Goal: Task Accomplishment & Management: Use online tool/utility

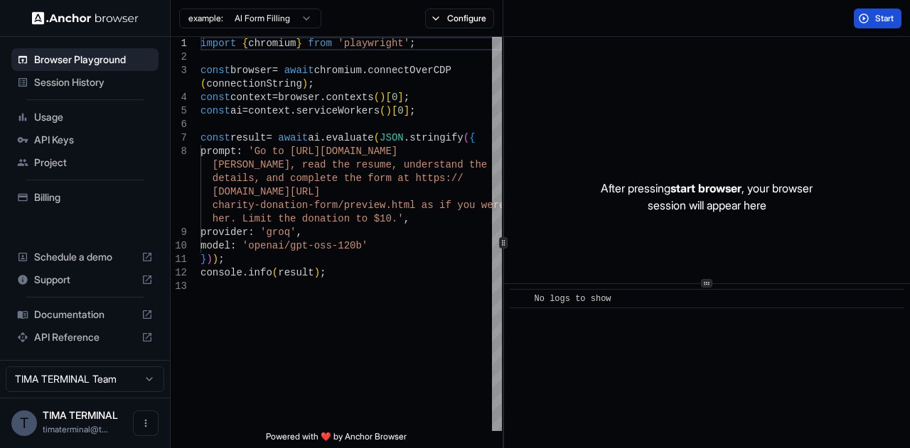
click at [871, 15] on button "Start" at bounding box center [877, 19] width 48 height 20
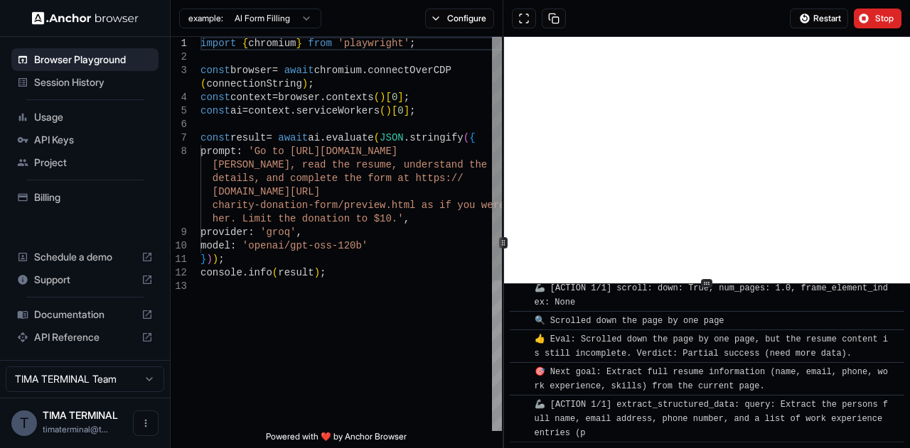
scroll to position [450, 0]
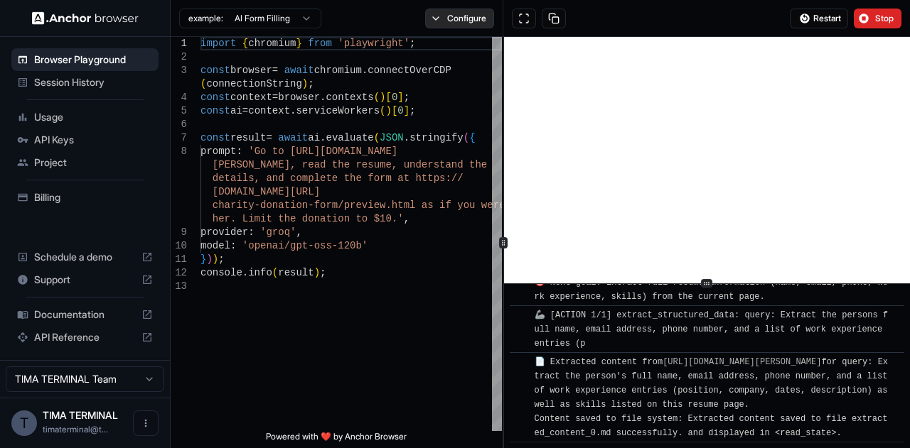
click at [438, 25] on button "Configure" at bounding box center [459, 19] width 69 height 20
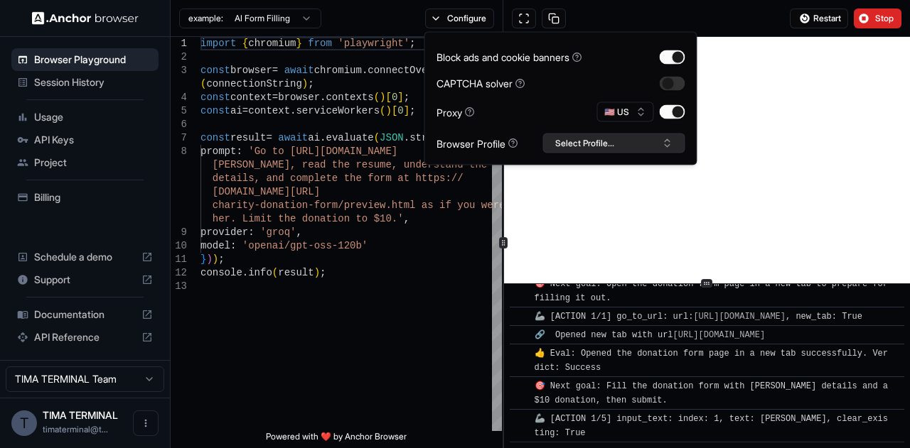
scroll to position [697, 0]
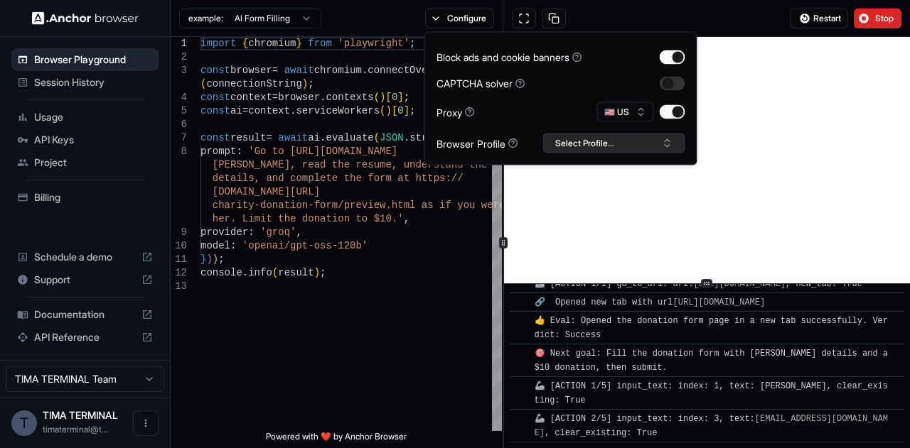
click at [582, 136] on button "Select Profile..." at bounding box center [614, 144] width 142 height 20
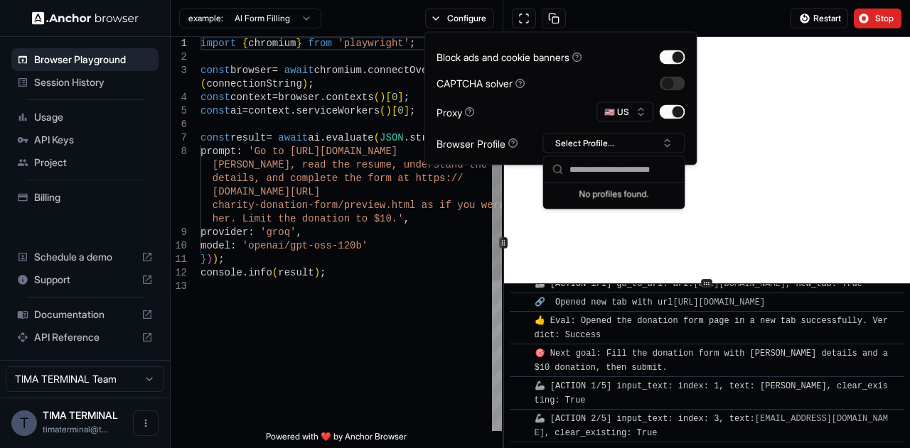
type textarea "**********"
click at [382, 337] on div "import { chromium } from 'playwright' ; const browser = await chromium . connec…" at bounding box center [350, 355] width 301 height 637
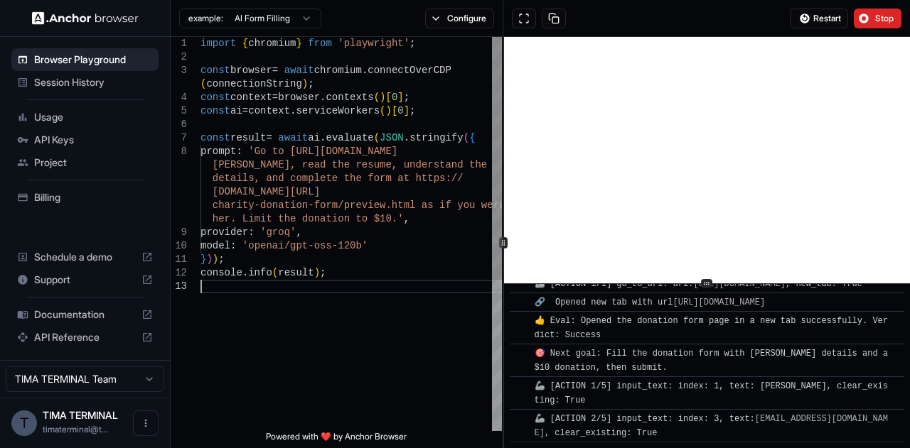
scroll to position [730, 0]
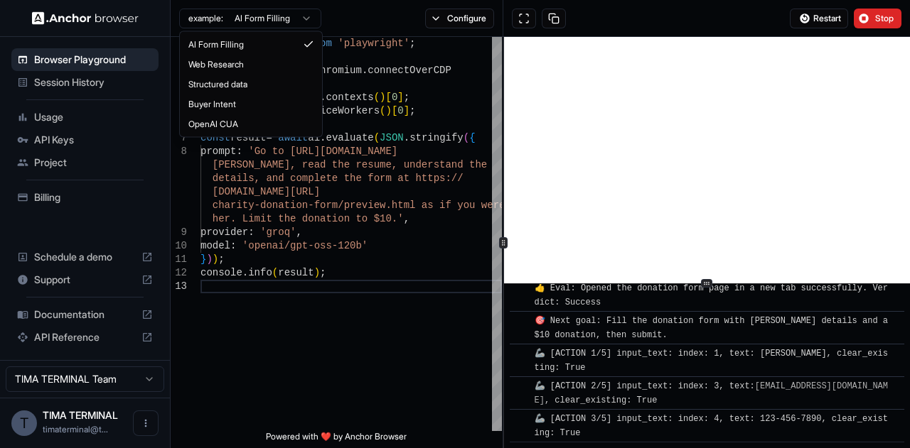
click at [276, 21] on html "Browser Playground Session History Usage API Keys Project Billing Schedule a de…" at bounding box center [455, 224] width 910 height 448
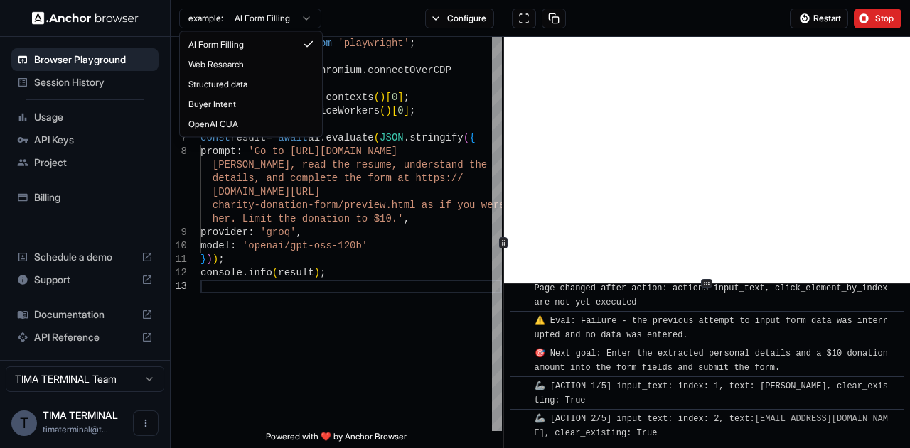
scroll to position [893, 0]
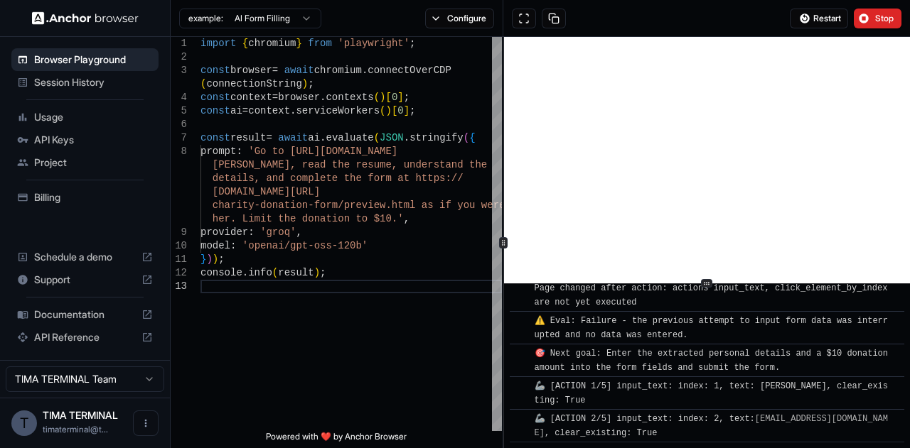
click at [276, 21] on html "Browser Playground Session History Usage API Keys Project Billing Schedule a de…" at bounding box center [455, 224] width 910 height 448
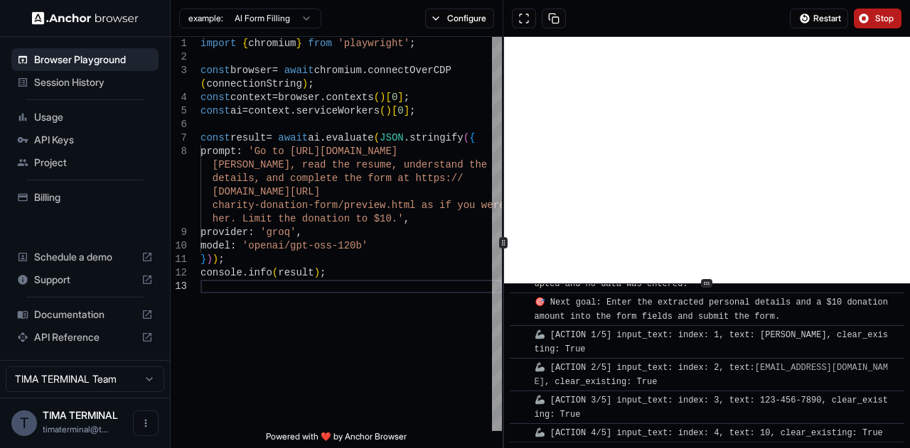
scroll to position [991, 0]
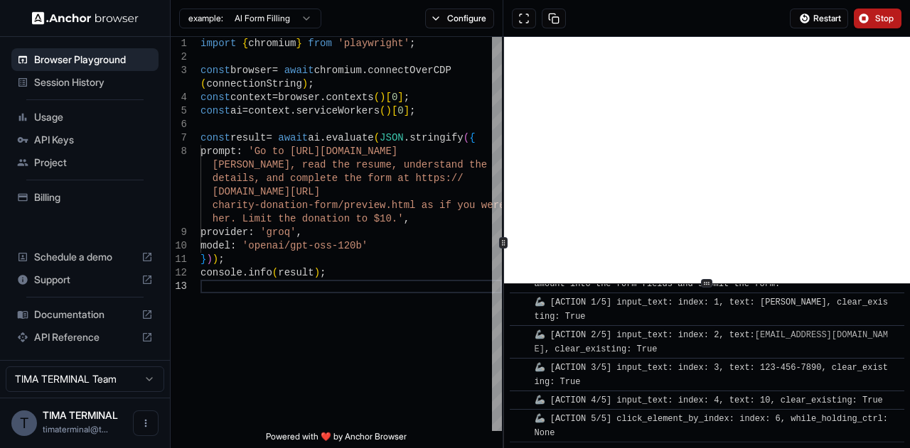
click at [869, 21] on button "Stop" at bounding box center [877, 19] width 48 height 20
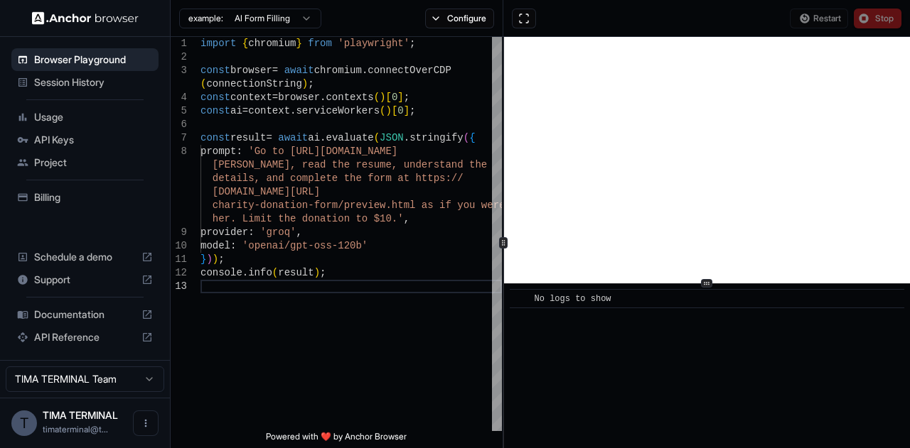
scroll to position [0, 0]
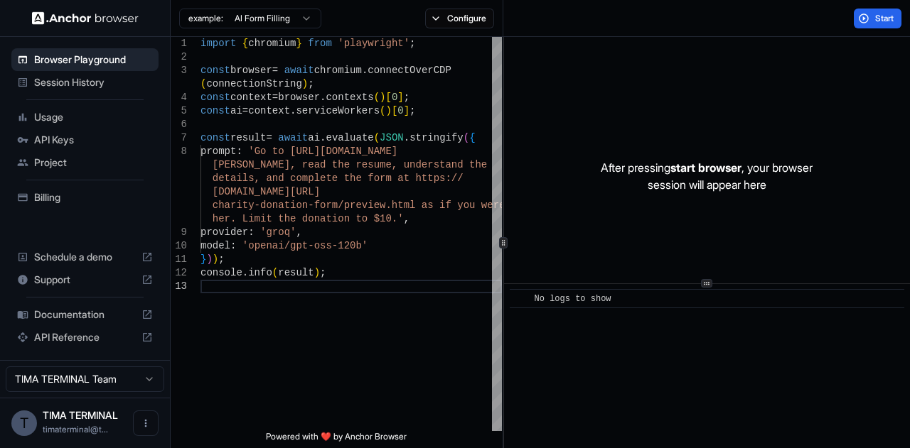
click at [103, 311] on span "Documentation" at bounding box center [85, 315] width 102 height 14
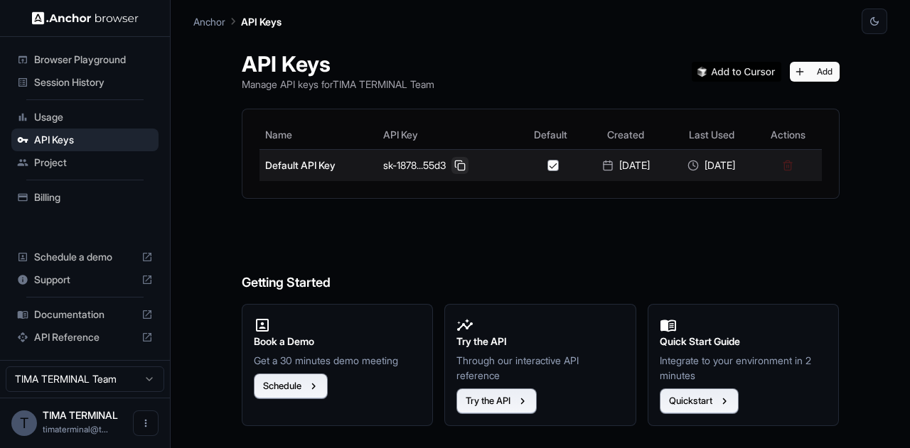
click at [453, 167] on button at bounding box center [459, 165] width 17 height 17
